Goal: Task Accomplishment & Management: Manage account settings

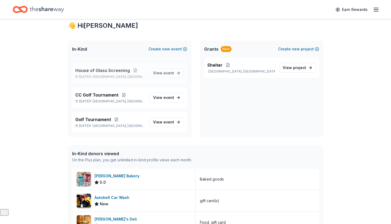
scroll to position [15, 0]
click at [108, 120] on span "Golf Tournament" at bounding box center [93, 119] width 36 height 6
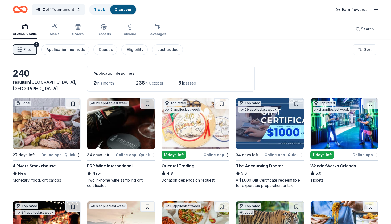
click at [373, 10] on icon "button" at bounding box center [376, 9] width 6 height 6
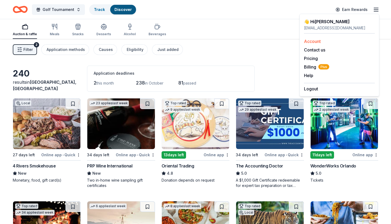
click at [313, 41] on link "Account" at bounding box center [312, 41] width 17 height 5
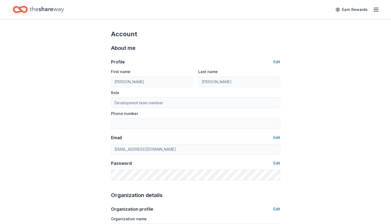
click at [55, 11] on icon "Home" at bounding box center [47, 9] width 34 height 11
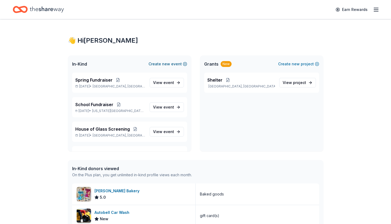
click at [158, 63] on button "Create new event" at bounding box center [168, 64] width 39 height 6
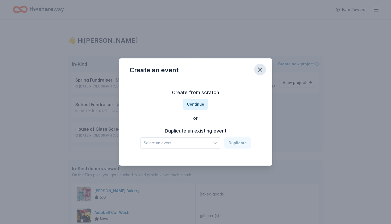
click at [262, 69] on icon "button" at bounding box center [259, 69] width 7 height 7
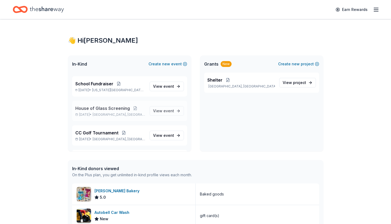
scroll to position [44, 0]
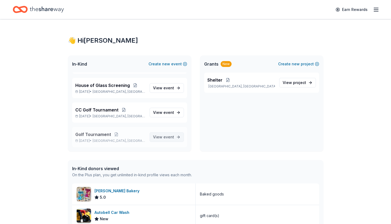
click at [179, 137] on link "View event" at bounding box center [167, 137] width 34 height 10
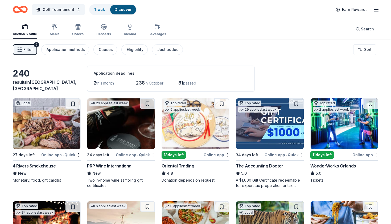
click at [376, 11] on icon "button" at bounding box center [376, 9] width 6 height 6
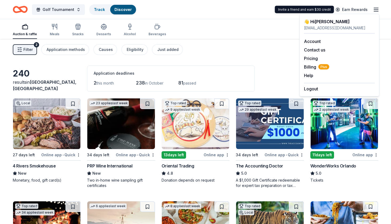
click at [269, 28] on div "Auction & raffle Meals Snacks Desserts Alcohol Beverages Search" at bounding box center [196, 29] width 366 height 20
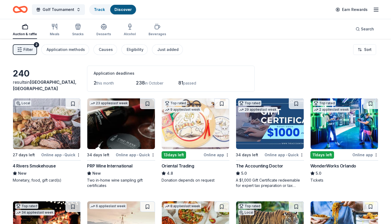
click at [375, 8] on line "button" at bounding box center [376, 8] width 4 height 0
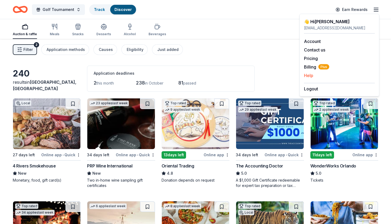
click at [310, 76] on button "Help" at bounding box center [308, 75] width 9 height 6
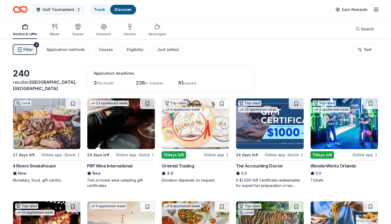
click at [46, 10] on span "Golf Tournament" at bounding box center [59, 9] width 32 height 6
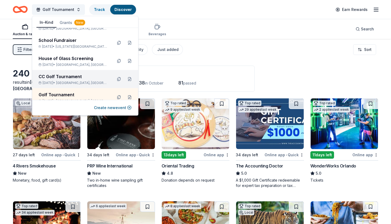
scroll to position [19, 0]
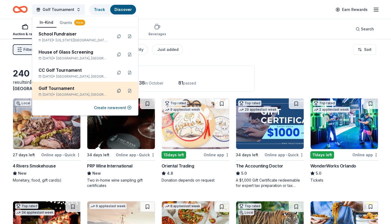
click at [119, 90] on button at bounding box center [119, 91] width 9 height 9
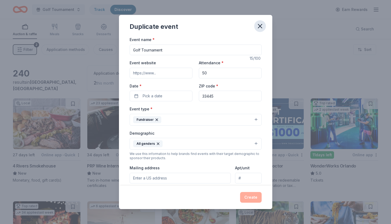
click at [259, 26] on icon "button" at bounding box center [259, 25] width 7 height 7
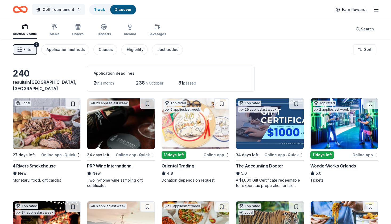
click at [64, 12] on span "Golf Tournament" at bounding box center [59, 9] width 32 height 6
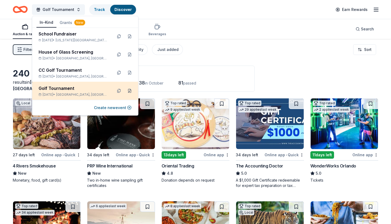
click at [130, 91] on button at bounding box center [129, 91] width 9 height 9
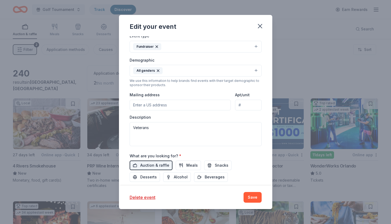
scroll to position [139, 0]
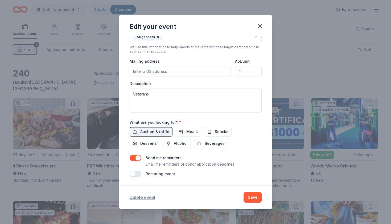
click at [147, 195] on button "Delete event" at bounding box center [143, 197] width 26 height 6
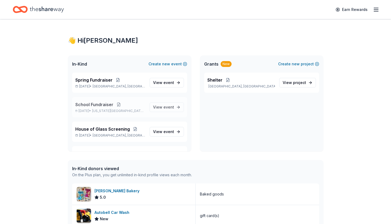
click at [118, 103] on button at bounding box center [118, 104] width 11 height 4
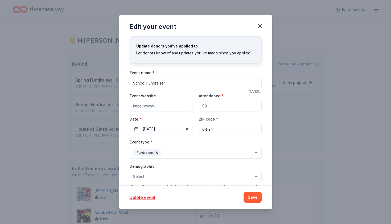
drag, startPoint x: 173, startPoint y: 84, endPoint x: 135, endPoint y: 81, distance: 37.9
click at [134, 81] on input "School Fundraiser" at bounding box center [196, 82] width 132 height 11
type input "S"
type input "School Supplies"
click at [155, 150] on div "Fundraiser" at bounding box center [147, 152] width 28 height 7
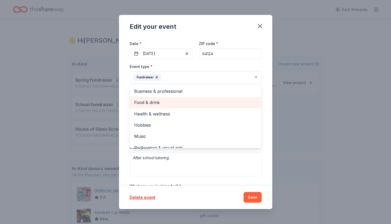
click at [156, 101] on span "Food & drink" at bounding box center [195, 102] width 123 height 7
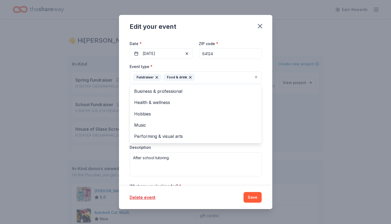
click at [157, 77] on icon "button" at bounding box center [157, 77] width 4 height 4
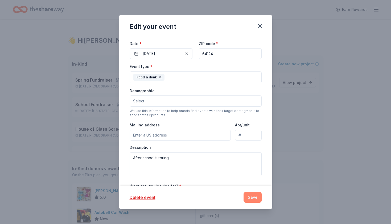
click at [256, 198] on button "Save" at bounding box center [253, 197] width 18 height 11
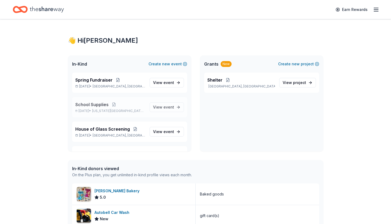
click at [95, 105] on span "School Supplies" at bounding box center [91, 104] width 33 height 6
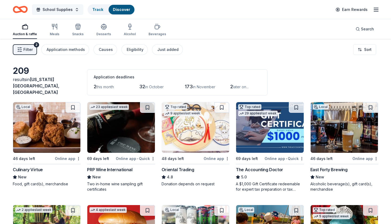
click at [59, 9] on span "School Supplies" at bounding box center [58, 9] width 30 height 6
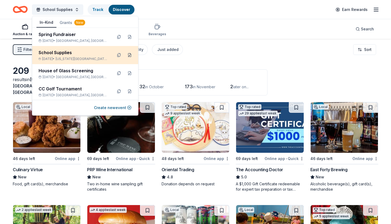
click at [130, 55] on button at bounding box center [129, 55] width 9 height 9
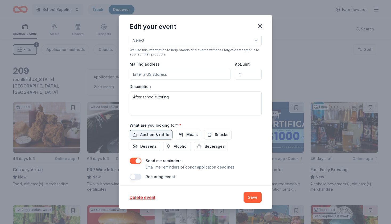
scroll to position [139, 0]
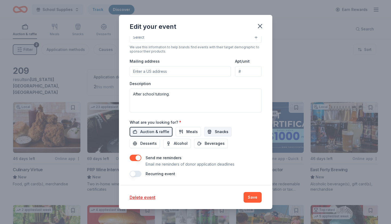
click at [217, 130] on span "Snacks" at bounding box center [222, 131] width 14 height 6
click at [165, 130] on span "Auction & raffle" at bounding box center [154, 131] width 29 height 6
click at [253, 196] on button "Save" at bounding box center [253, 197] width 18 height 11
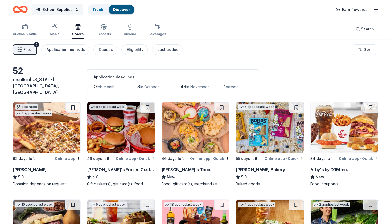
click at [61, 10] on span "School Supplies" at bounding box center [58, 9] width 30 height 6
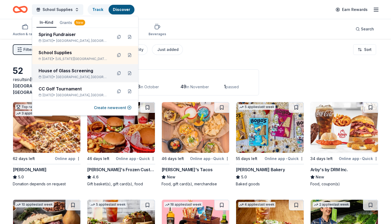
scroll to position [1, 0]
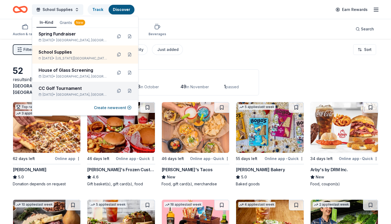
click at [60, 91] on div "CC Golf Tournament [DATE] • [GEOGRAPHIC_DATA], [GEOGRAPHIC_DATA]" at bounding box center [74, 91] width 70 height 12
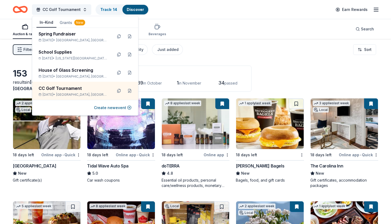
click at [247, 13] on div "CC Golf Tournament Track · 14 Discover Earn Rewards" at bounding box center [196, 9] width 366 height 13
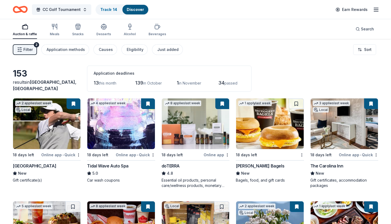
click at [376, 10] on icon "button" at bounding box center [376, 9] width 6 height 6
